Goal: Use online tool/utility: Utilize a website feature to perform a specific function

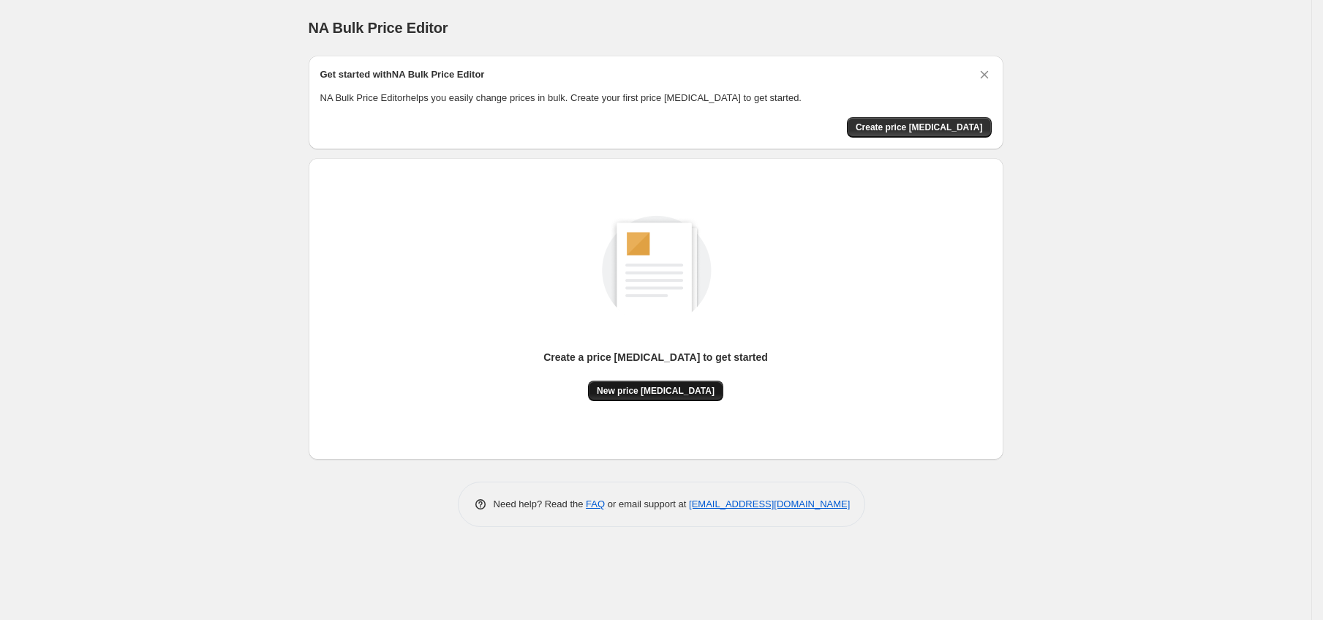
click at [670, 399] on button "New price [MEDICAL_DATA]" at bounding box center [655, 390] width 135 height 20
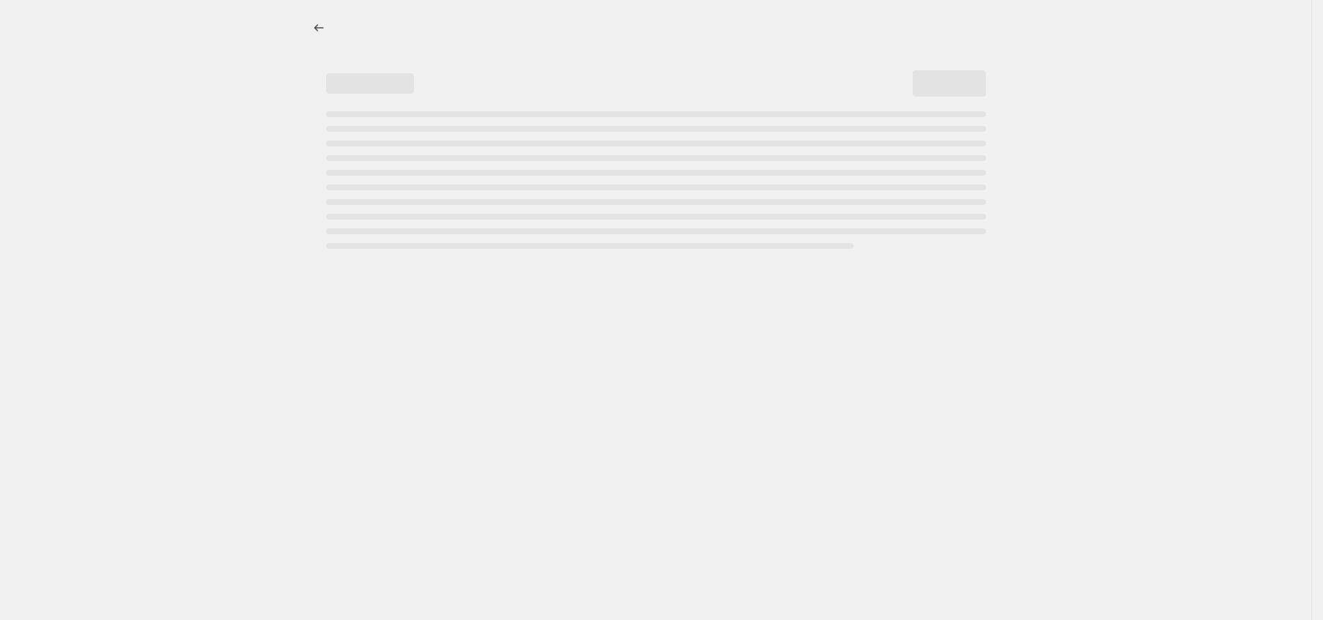
select select "percentage"
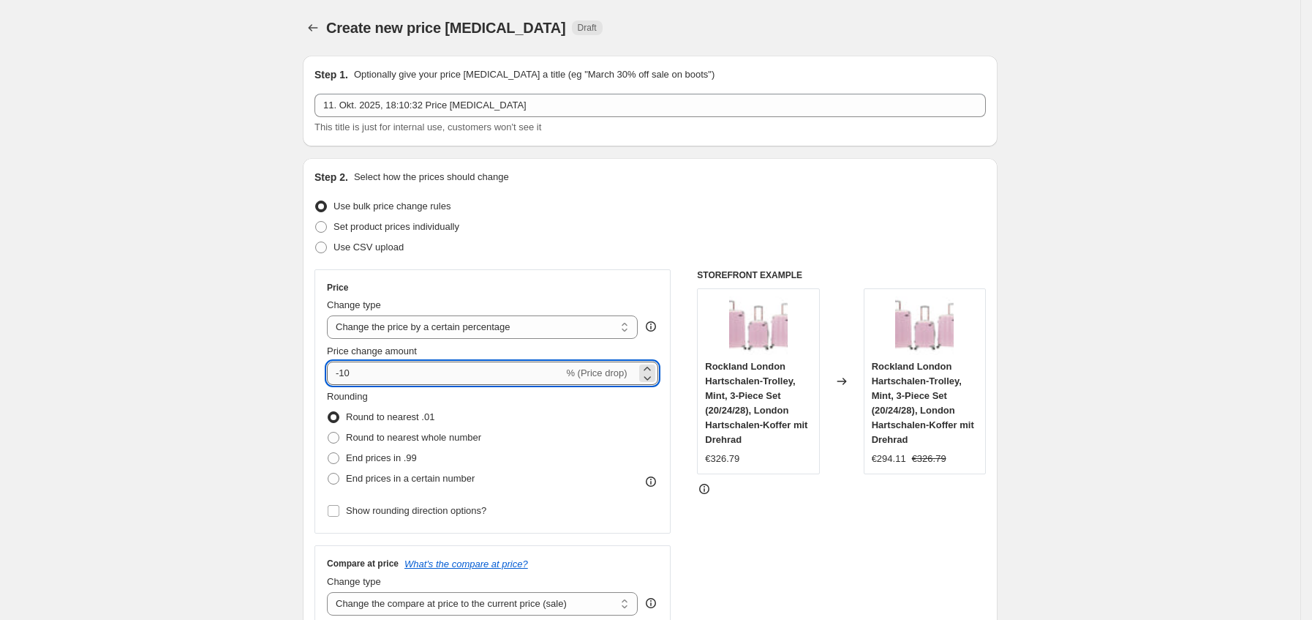
click at [384, 373] on input "-10" at bounding box center [445, 372] width 236 height 23
type input "-1"
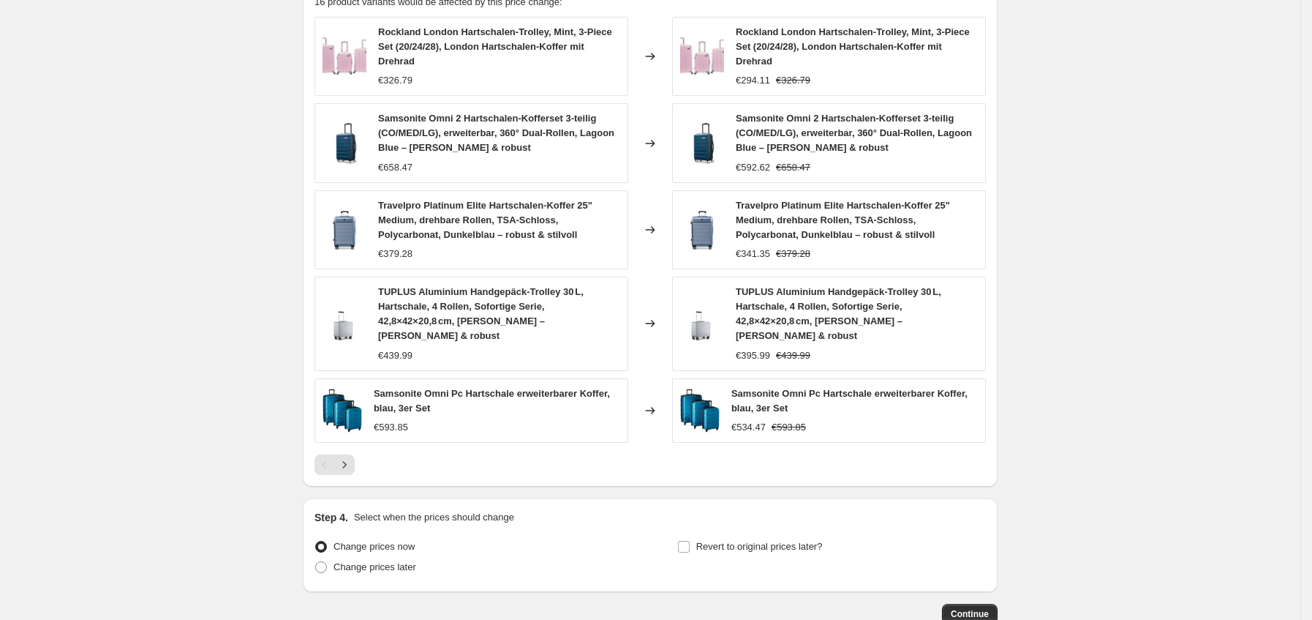
scroll to position [929, 0]
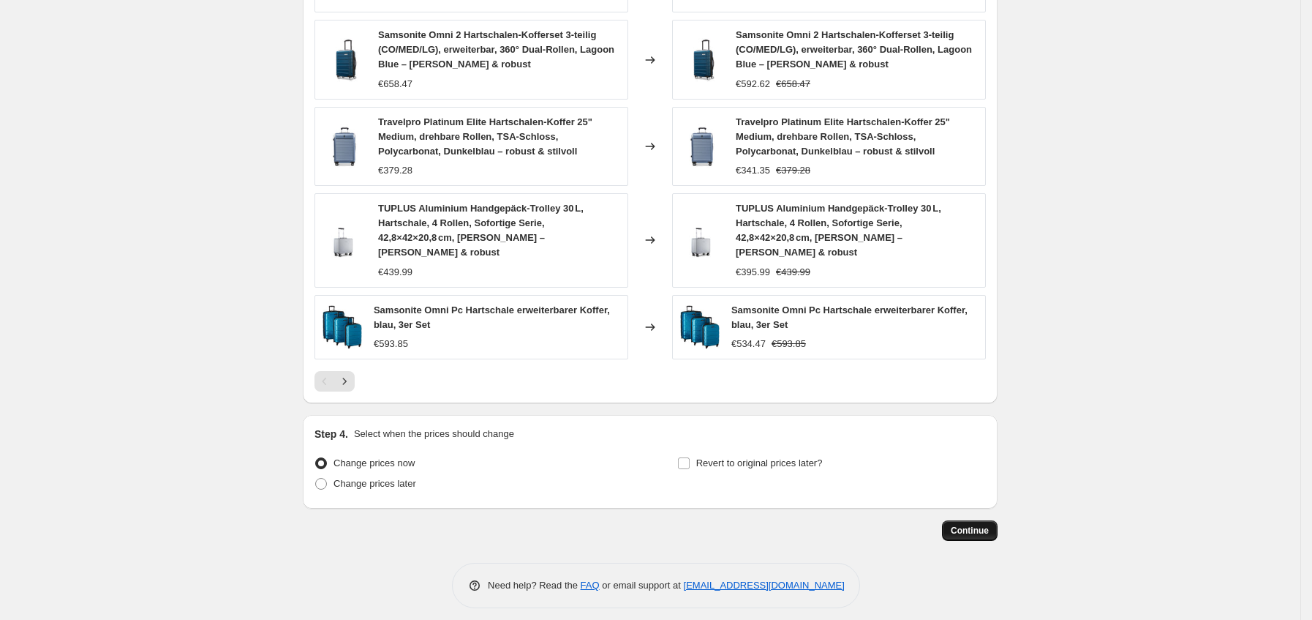
type input "-35"
click at [961, 525] on span "Continue" at bounding box center [970, 531] width 38 height 12
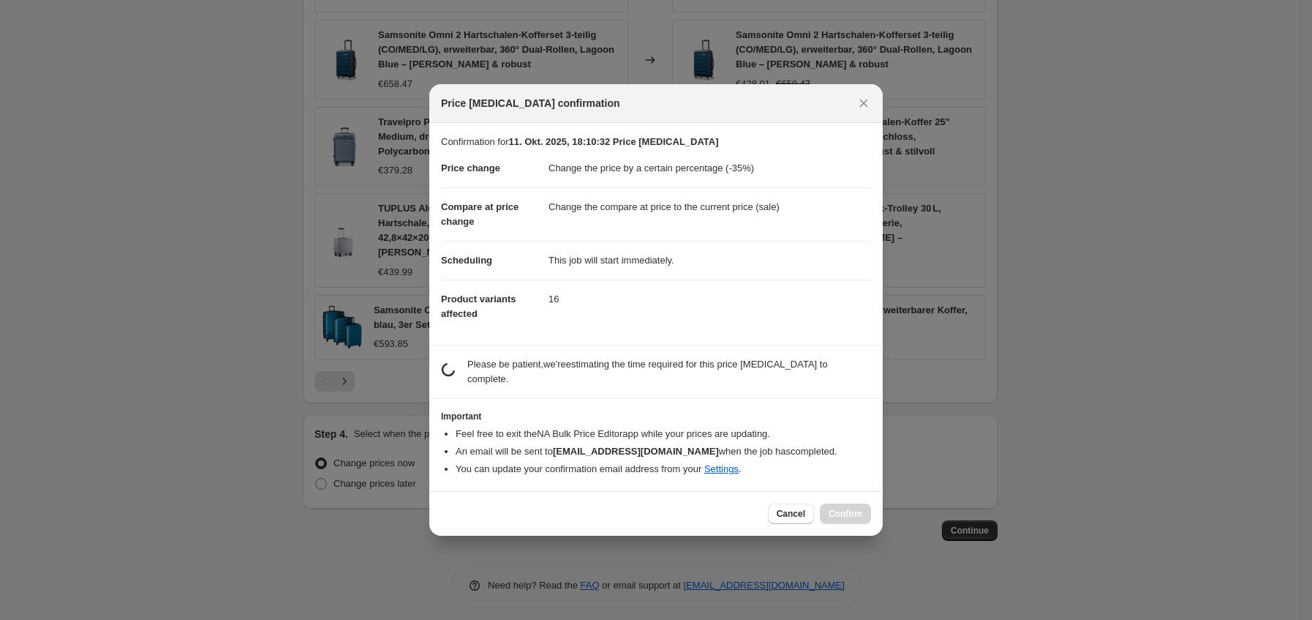
scroll to position [0, 0]
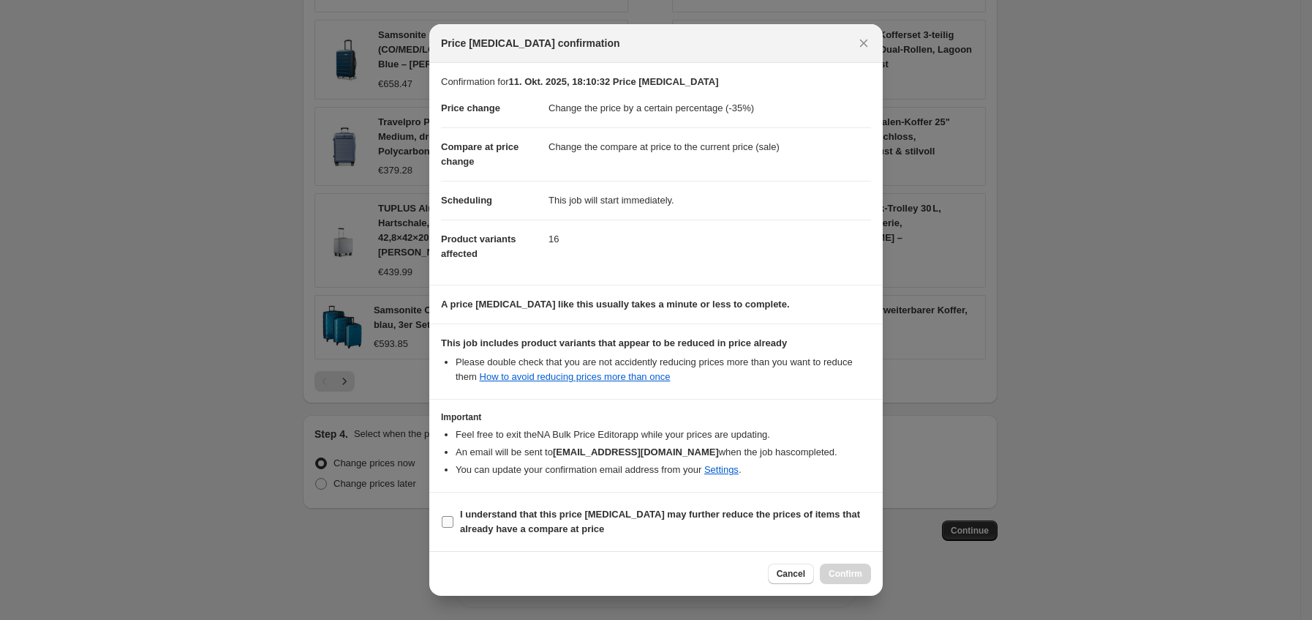
click at [516, 525] on b "I understand that this price [MEDICAL_DATA] may further reduce the prices of it…" at bounding box center [660, 521] width 400 height 26
click at [454, 525] on input "I understand that this price [MEDICAL_DATA] may further reduce the prices of it…" at bounding box center [448, 522] width 12 height 12
checkbox input "true"
click at [834, 568] on span "Confirm" at bounding box center [846, 574] width 34 height 12
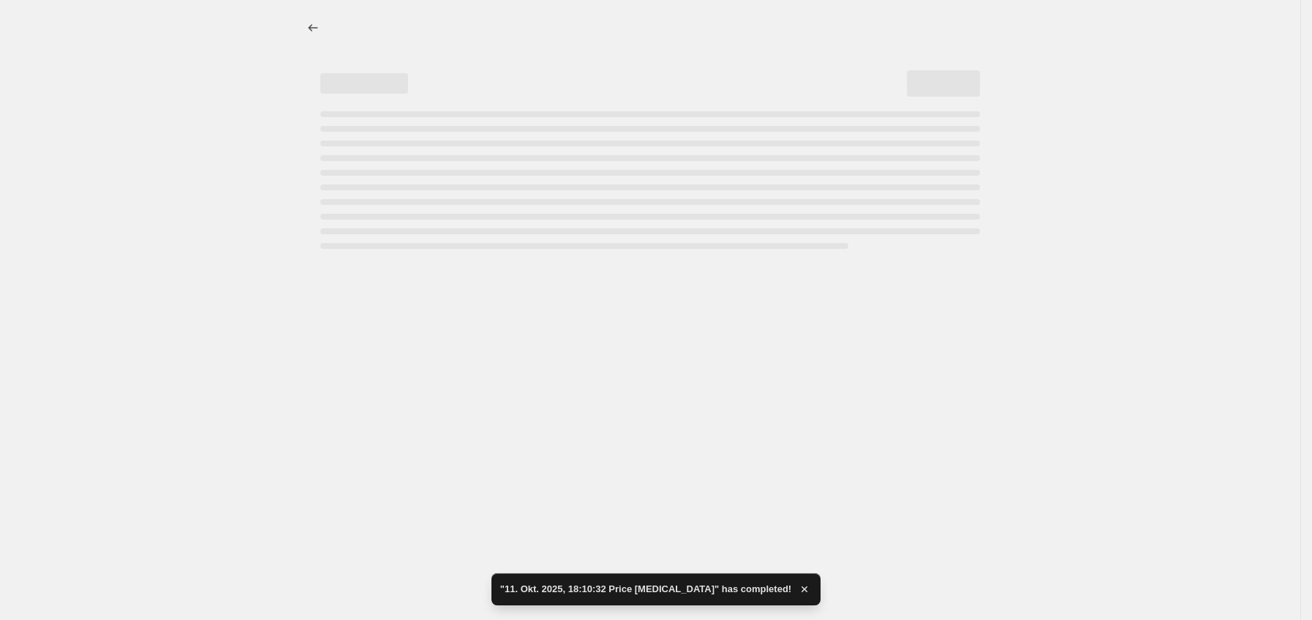
select select "percentage"
